Goal: Task Accomplishment & Management: Use online tool/utility

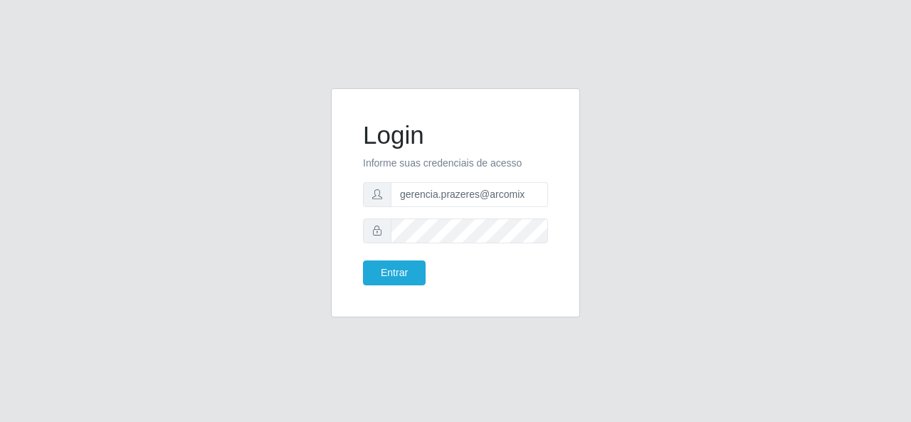
click at [401, 271] on button "Entrar" at bounding box center [394, 272] width 63 height 25
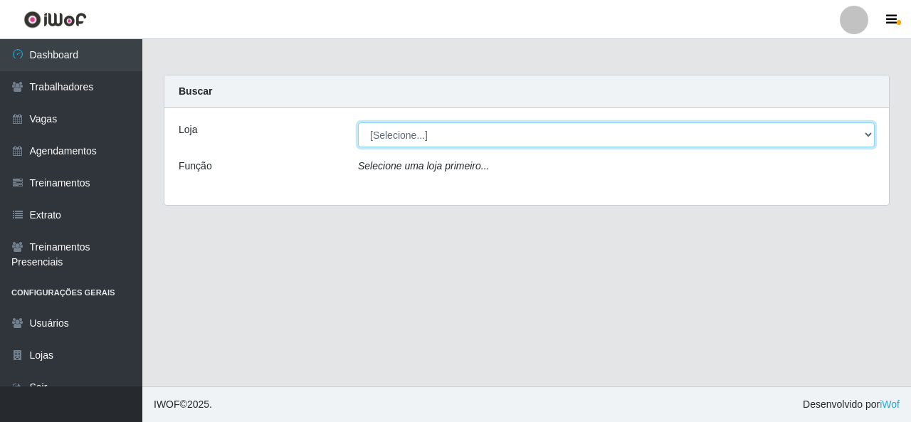
click at [591, 137] on select "[Selecione...] Leta - Arco-Mix Cajueiro Seco" at bounding box center [616, 134] width 517 height 25
select select "482"
click at [358, 122] on select "[Selecione...] Leta - Arco-Mix Cajueiro Seco" at bounding box center [616, 134] width 517 height 25
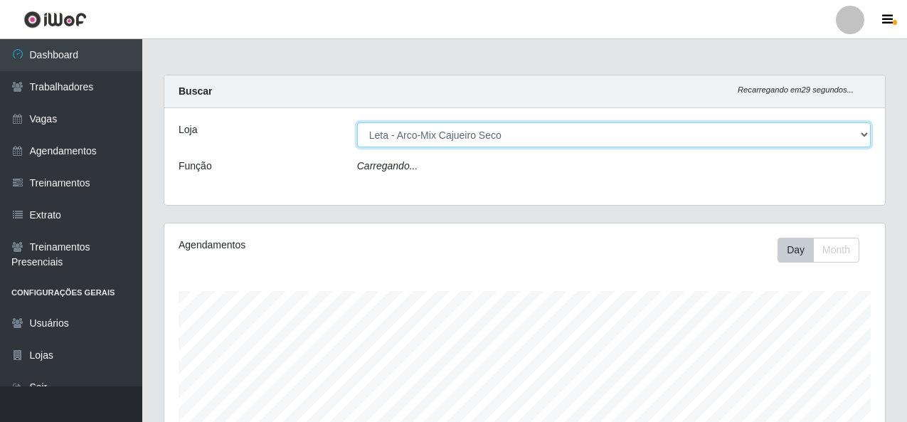
scroll to position [295, 721]
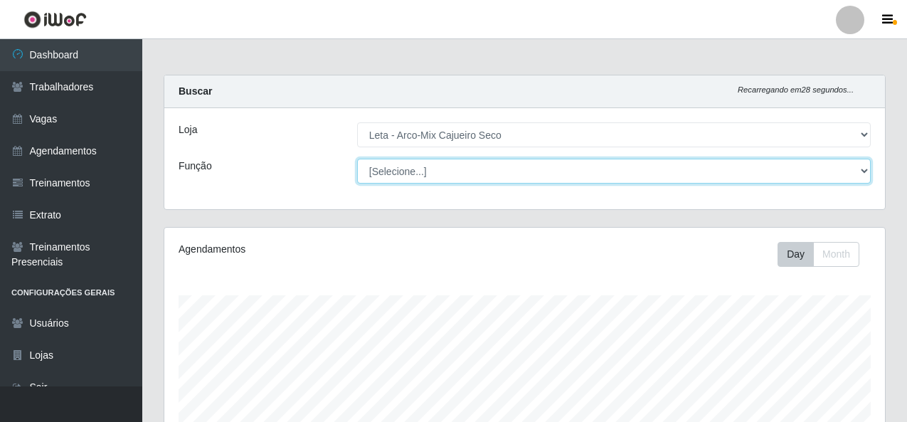
click at [488, 177] on select "[Selecione...] Promotor" at bounding box center [614, 171] width 514 height 25
select select "129"
click at [357, 159] on select "[Selecione...] Promotor" at bounding box center [614, 171] width 514 height 25
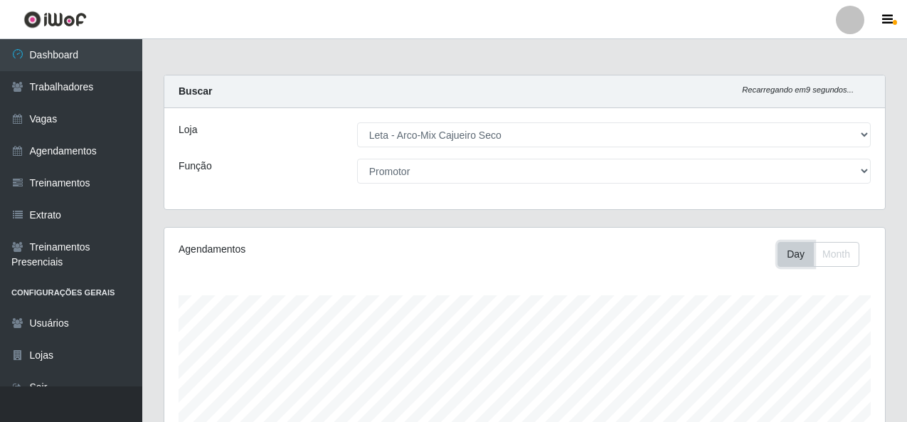
click at [793, 258] on button "Day" at bounding box center [796, 254] width 36 height 25
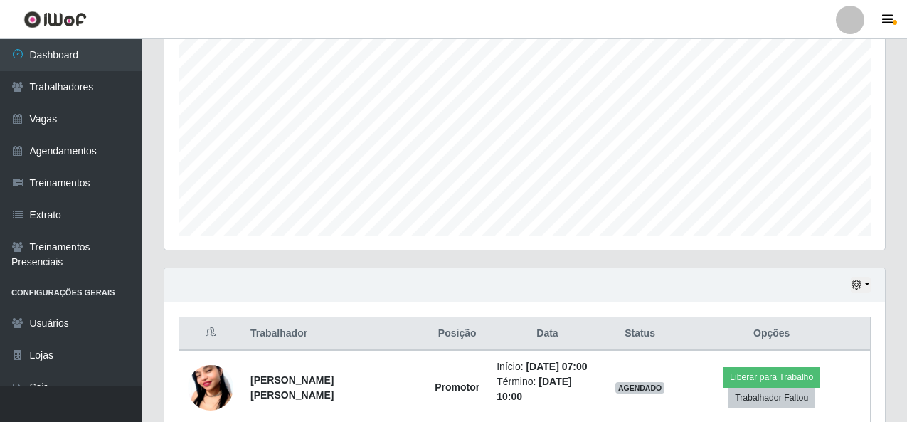
scroll to position [333, 0]
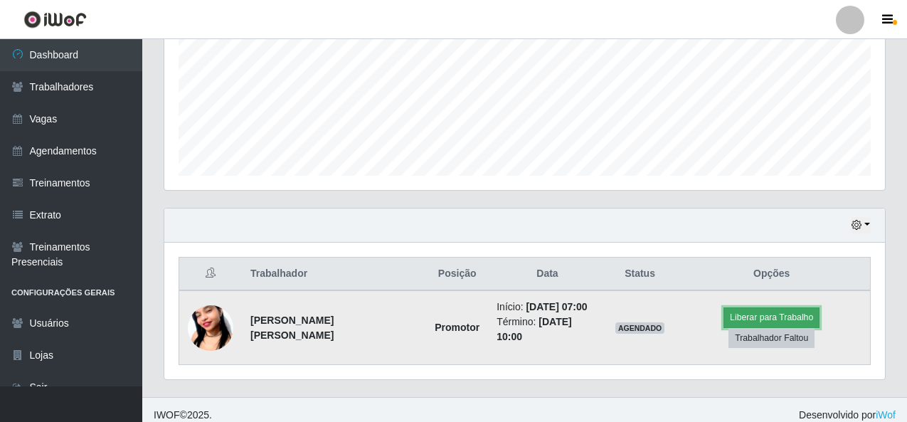
click at [724, 325] on button "Liberar para Trabalho" at bounding box center [772, 317] width 96 height 20
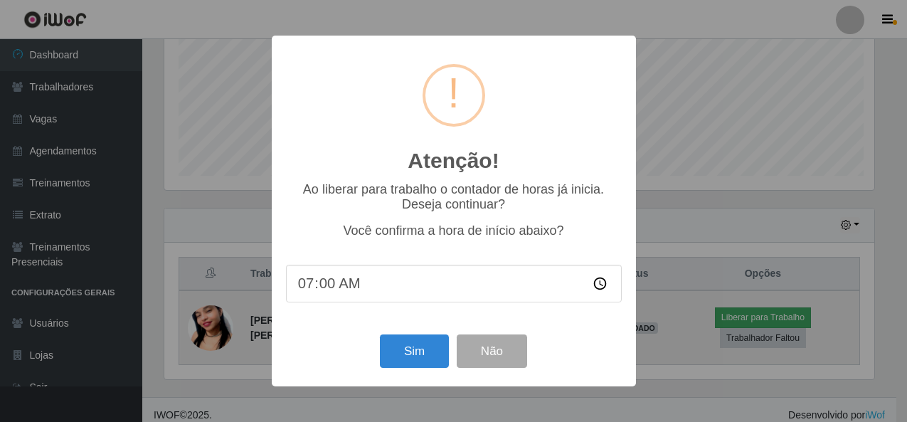
scroll to position [295, 714]
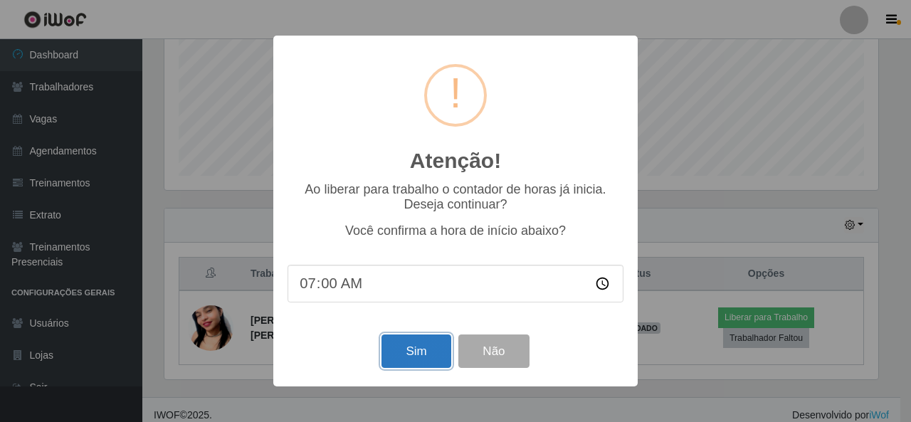
click at [412, 357] on button "Sim" at bounding box center [415, 350] width 69 height 33
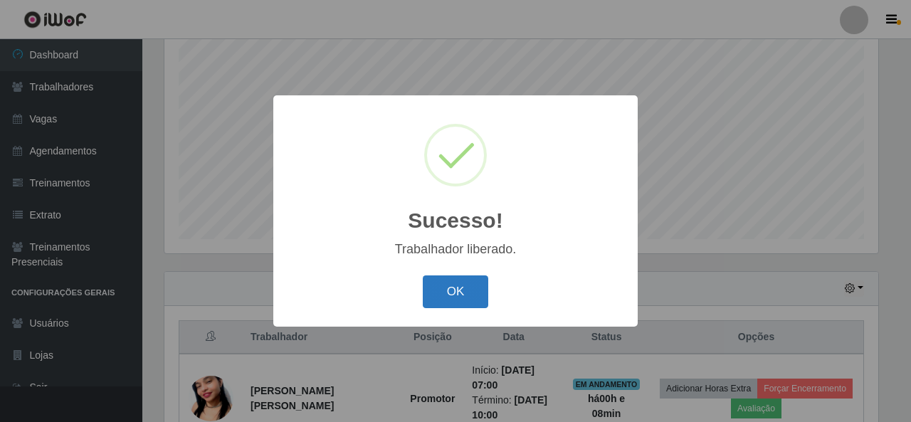
click at [463, 295] on button "OK" at bounding box center [456, 291] width 66 height 33
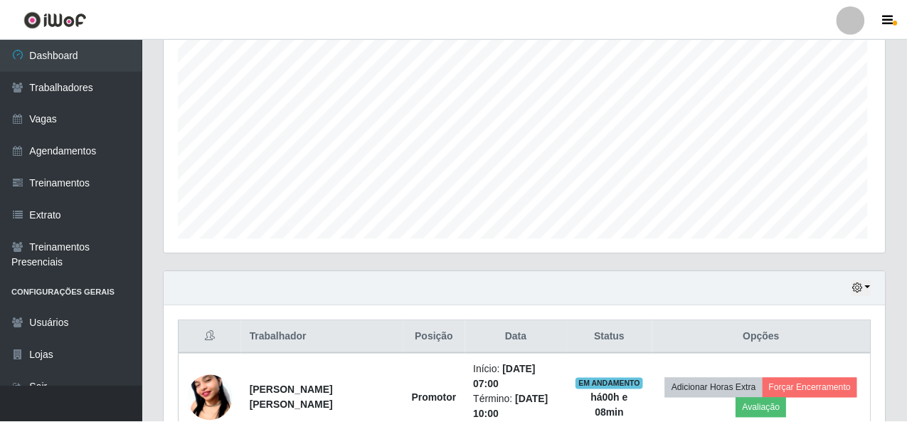
scroll to position [295, 721]
